Goal: Information Seeking & Learning: Learn about a topic

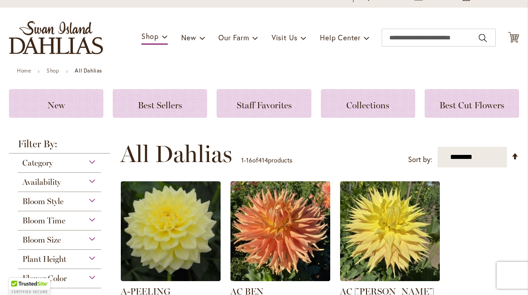
scroll to position [43, 0]
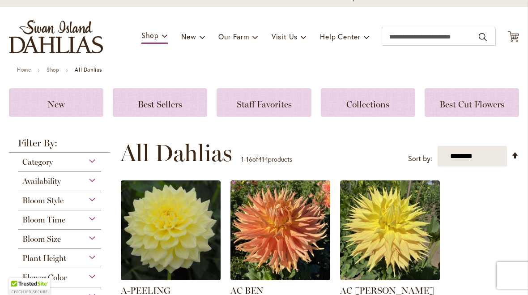
click at [176, 102] on span "Best Sellers" at bounding box center [160, 104] width 44 height 11
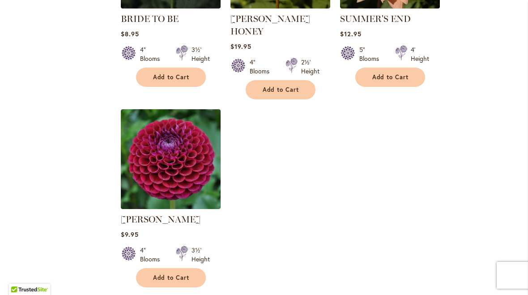
scroll to position [1029, 0]
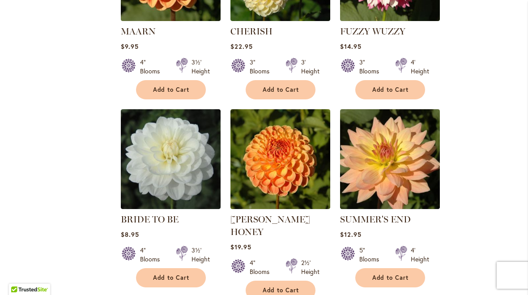
scroll to position [811, 0]
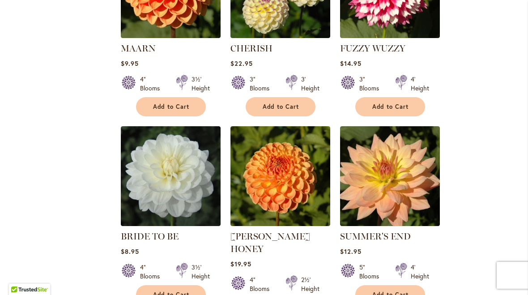
click at [303, 275] on div "2½' Height" at bounding box center [310, 284] width 18 height 18
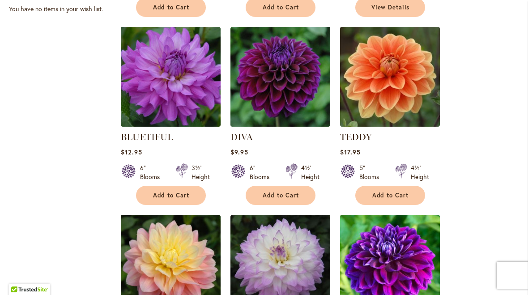
scroll to position [333, 0]
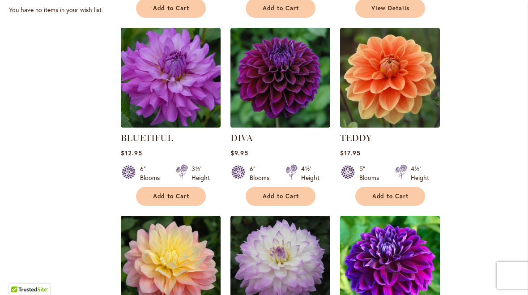
click at [420, 141] on strong "TEDDY" at bounding box center [390, 138] width 100 height 13
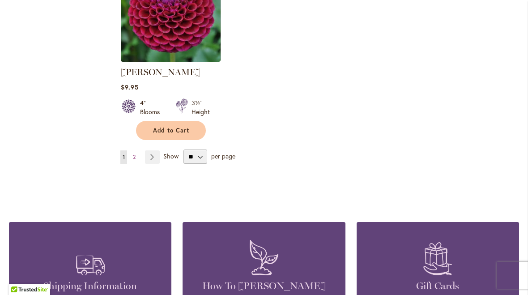
scroll to position [1175, 0]
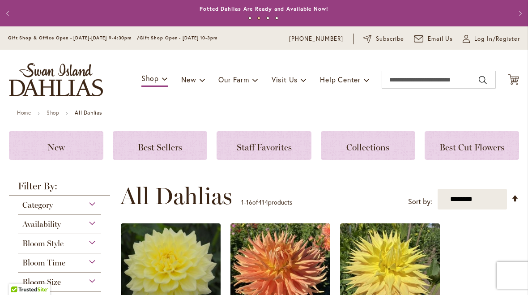
click at [473, 144] on span "Best Cut Flowers" at bounding box center [471, 147] width 65 height 11
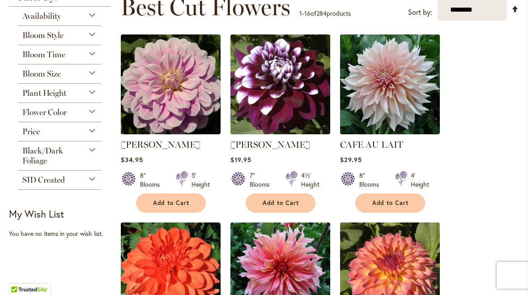
scroll to position [115, 0]
